Goal: Transaction & Acquisition: Purchase product/service

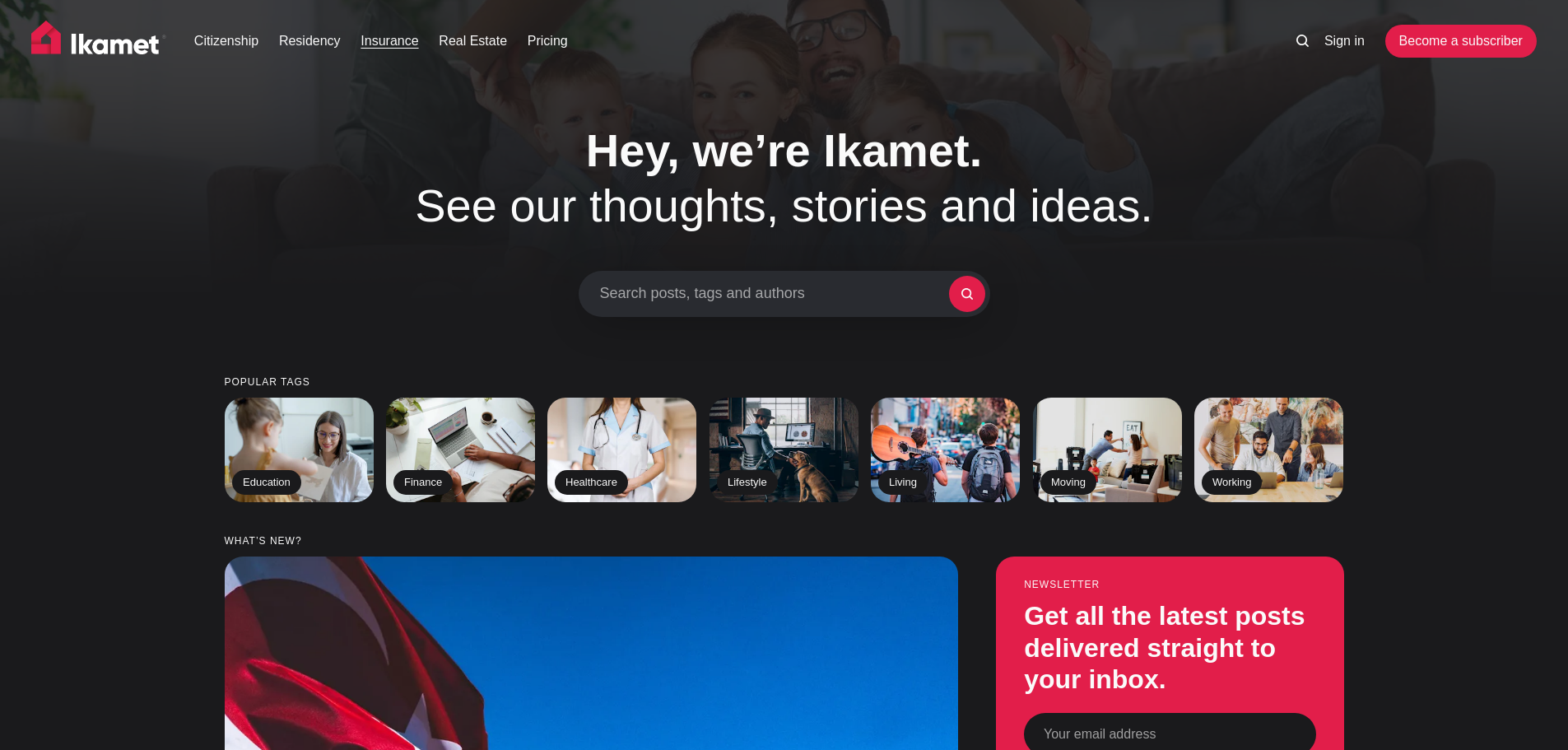
click at [363, 40] on link "Insurance" at bounding box center [390, 41] width 58 height 20
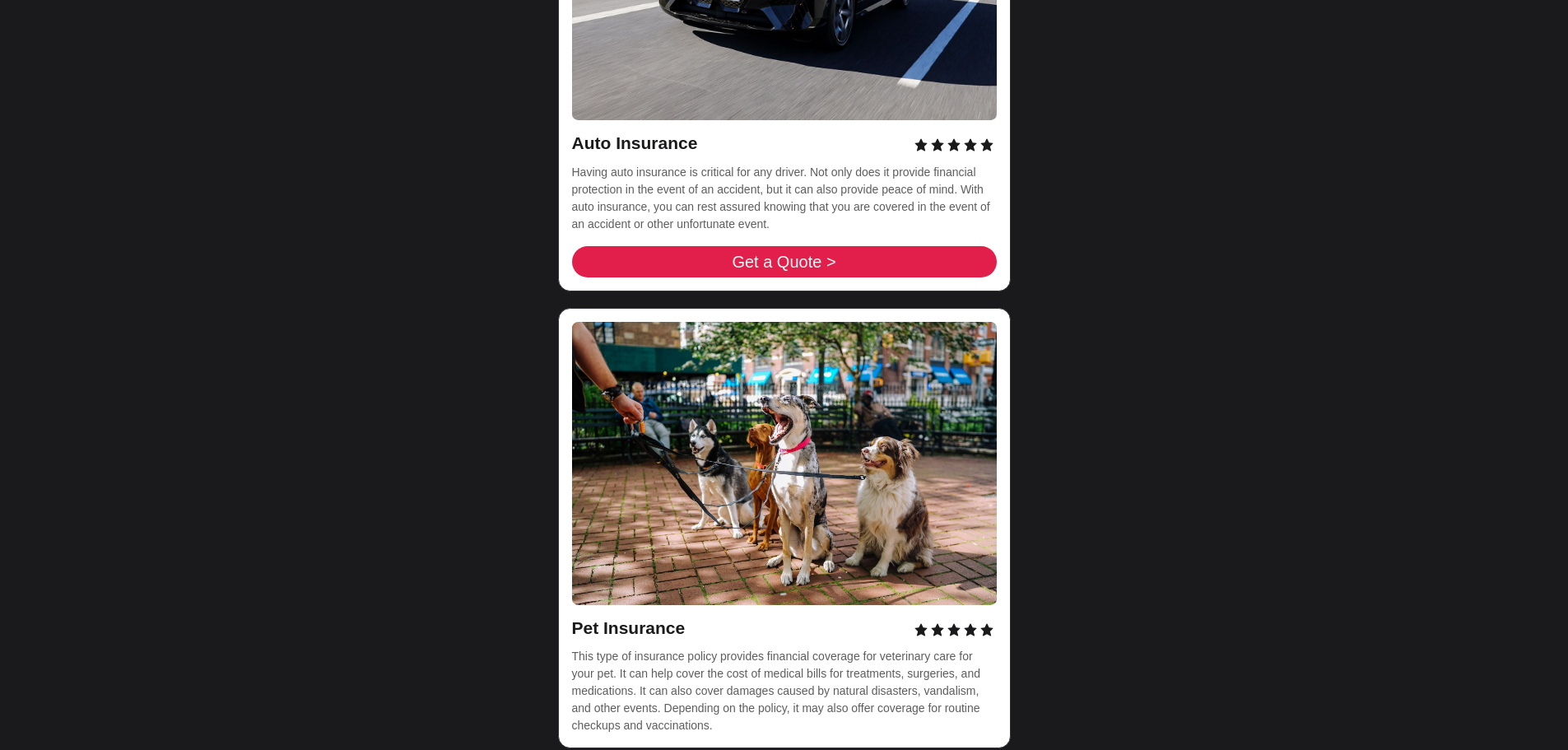
scroll to position [5598, 0]
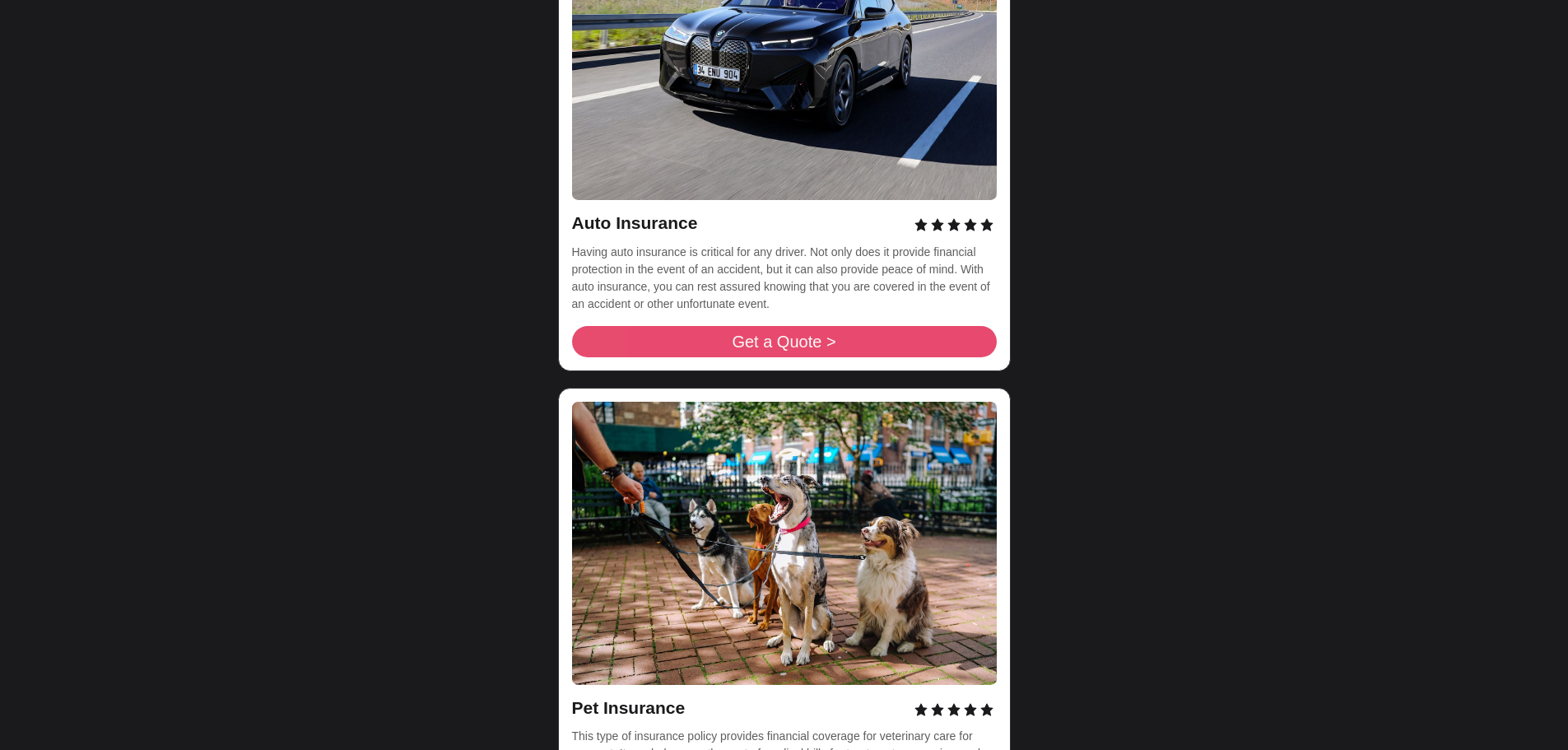
click at [734, 334] on span "Get a Quote >" at bounding box center [784, 342] width 104 height 17
